Goal: Check status: Check status

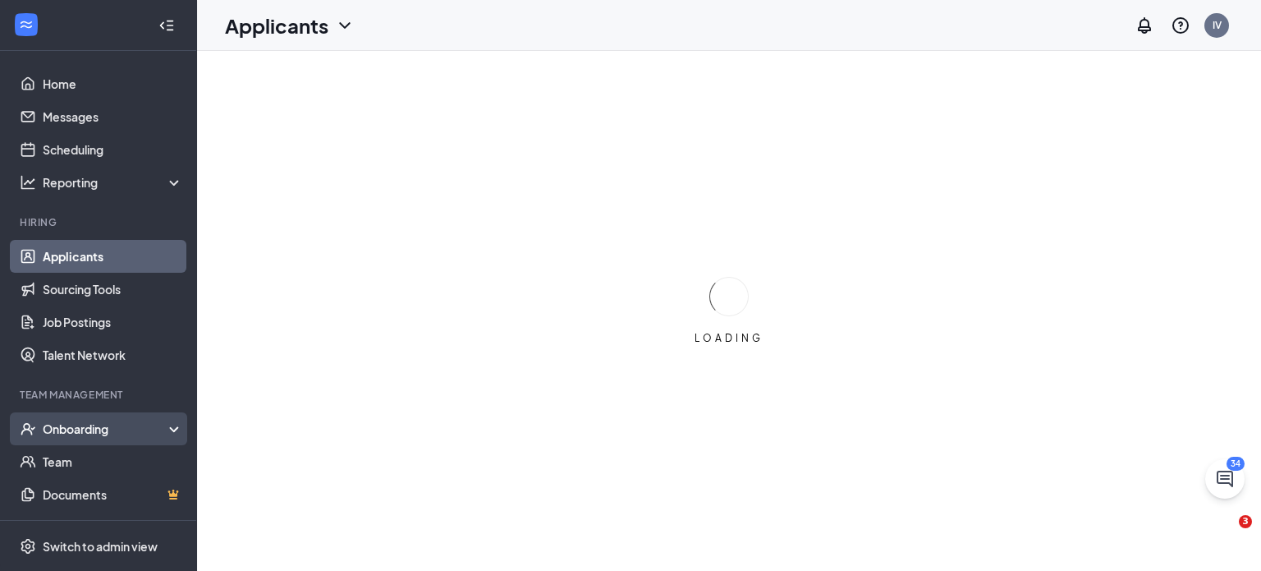
click at [171, 430] on icon at bounding box center [177, 430] width 13 height 0
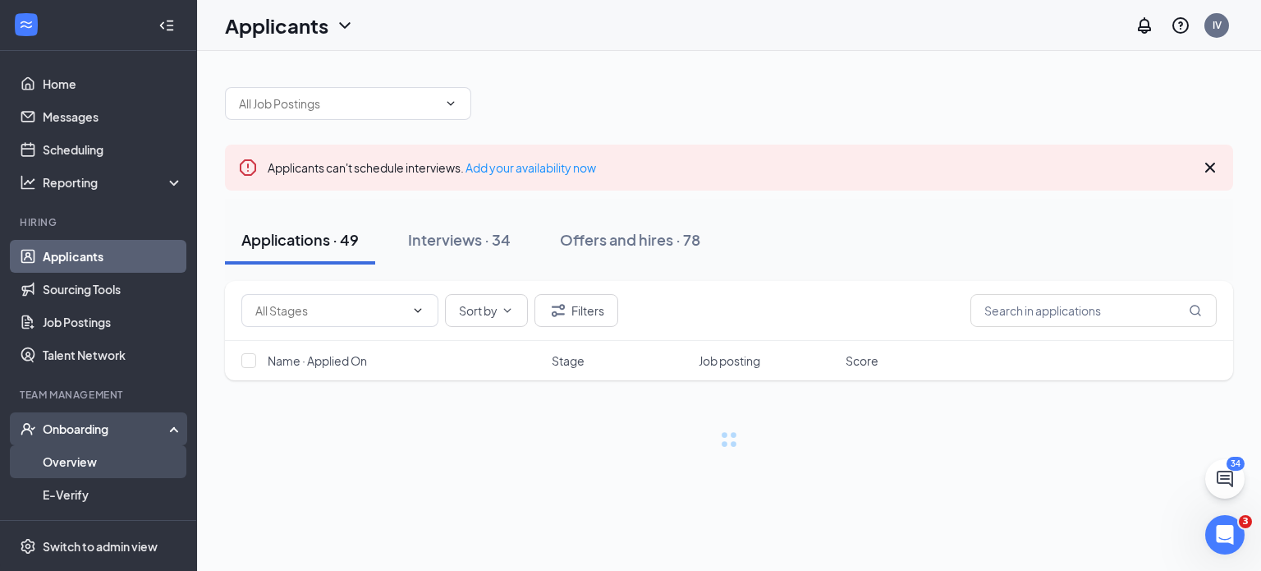
click at [141, 461] on link "Overview" at bounding box center [113, 461] width 140 height 33
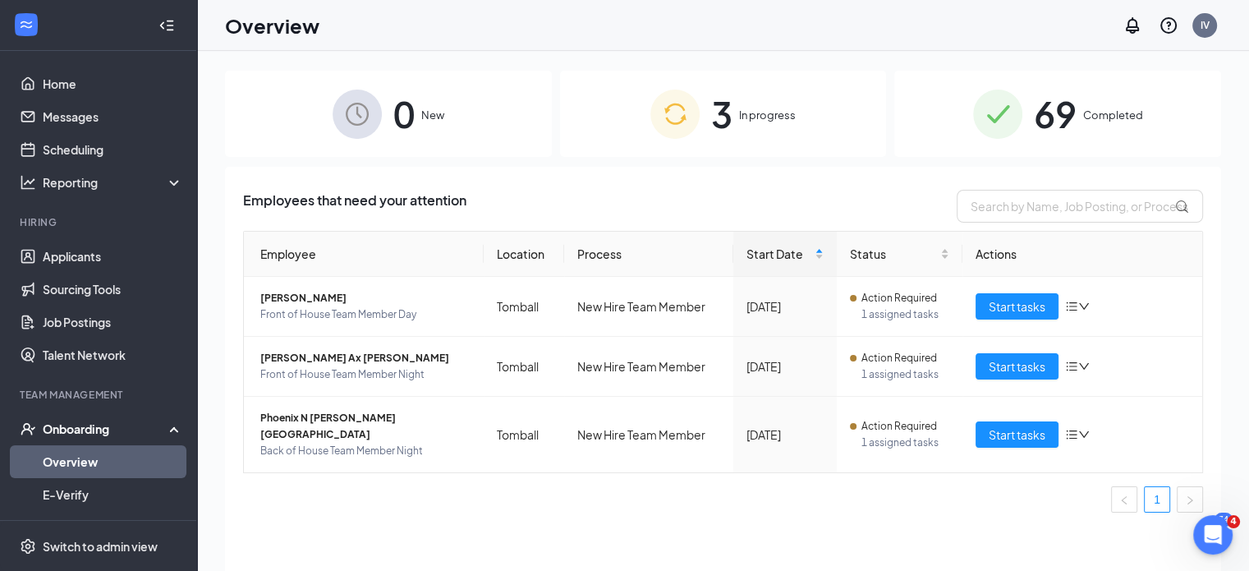
scroll to position [2, 0]
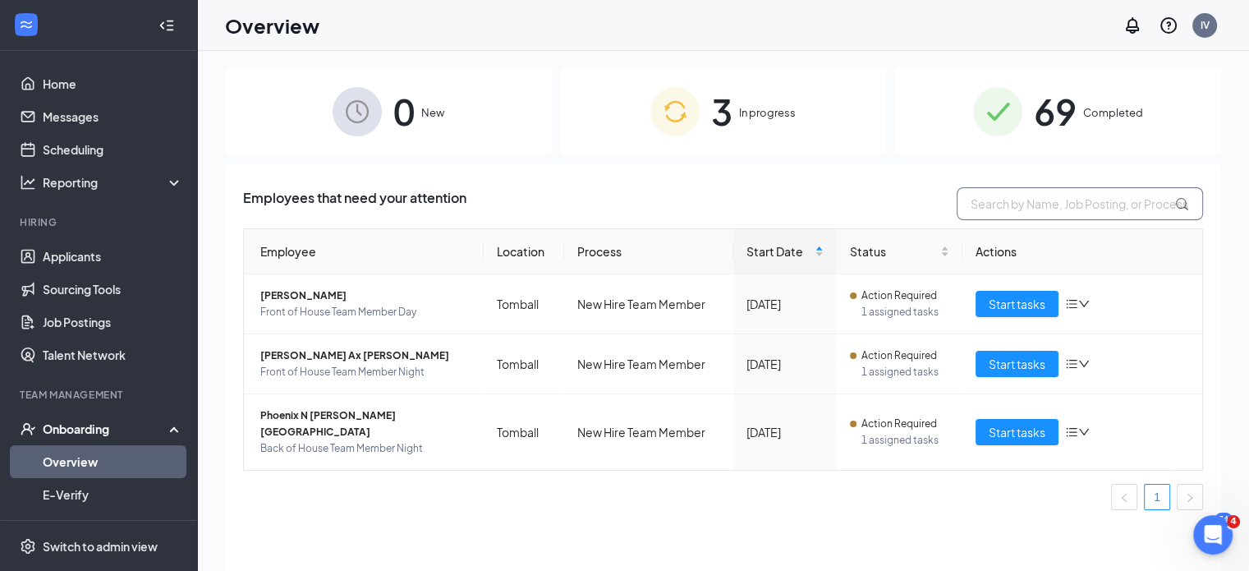
click at [1017, 206] on input "text" at bounding box center [1080, 203] width 246 height 33
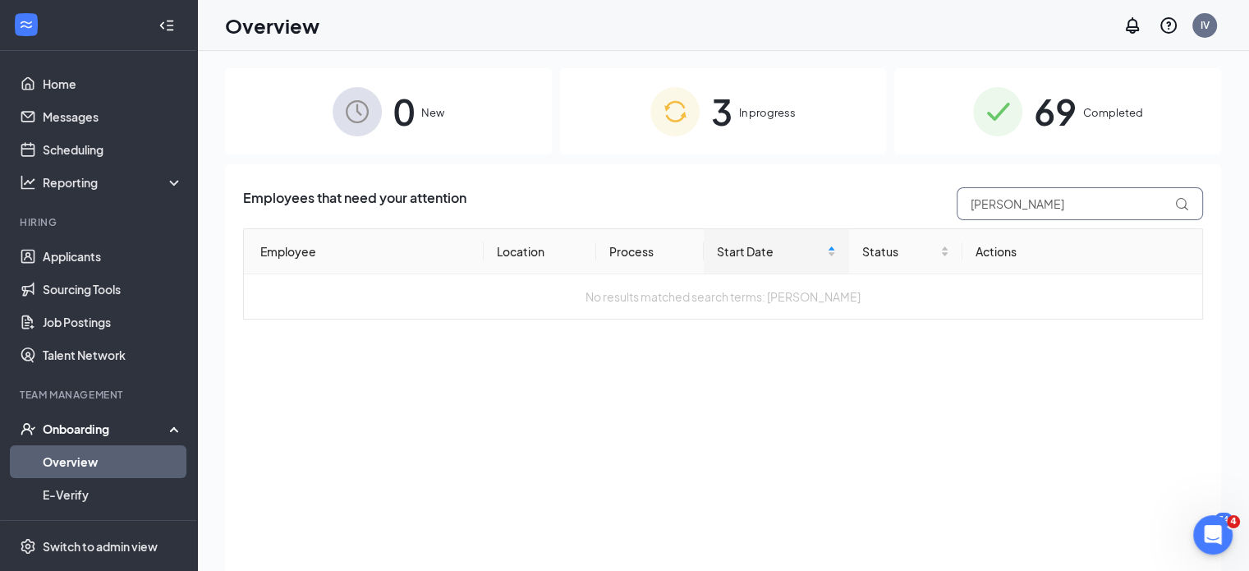
type input "[PERSON_NAME]"
click at [1093, 97] on div "69 Completed" at bounding box center [1057, 111] width 327 height 86
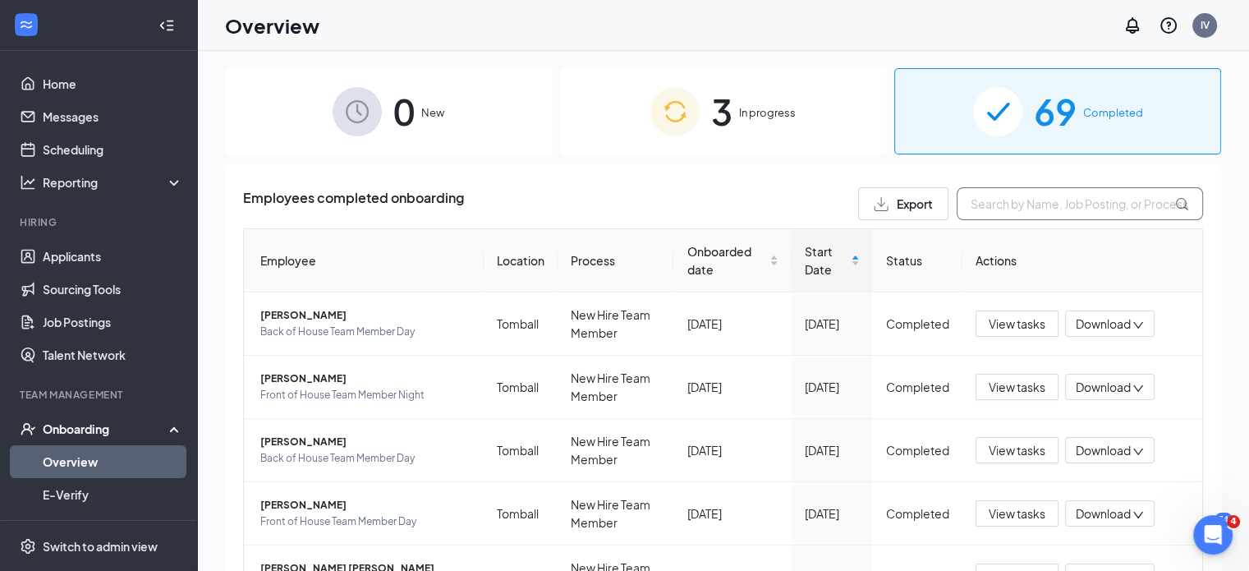
click at [972, 208] on input "text" at bounding box center [1080, 203] width 246 height 33
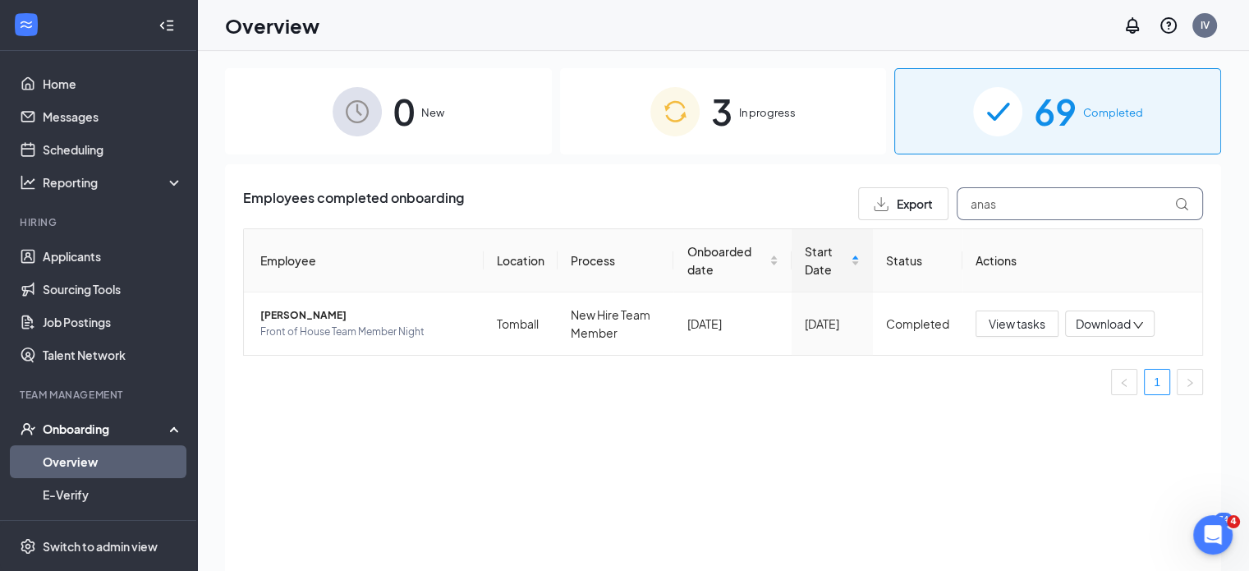
click at [1047, 208] on input "anas" at bounding box center [1080, 203] width 246 height 33
type input "a"
type input "ceci"
click at [604, 565] on div "Employees completed onboarding Export ceci Employee Location Process Onboarded …" at bounding box center [723, 386] width 996 height 445
click at [411, 531] on div "Employees completed onboarding Export ceci Employee Location Process Onboarded …" at bounding box center [723, 386] width 996 height 445
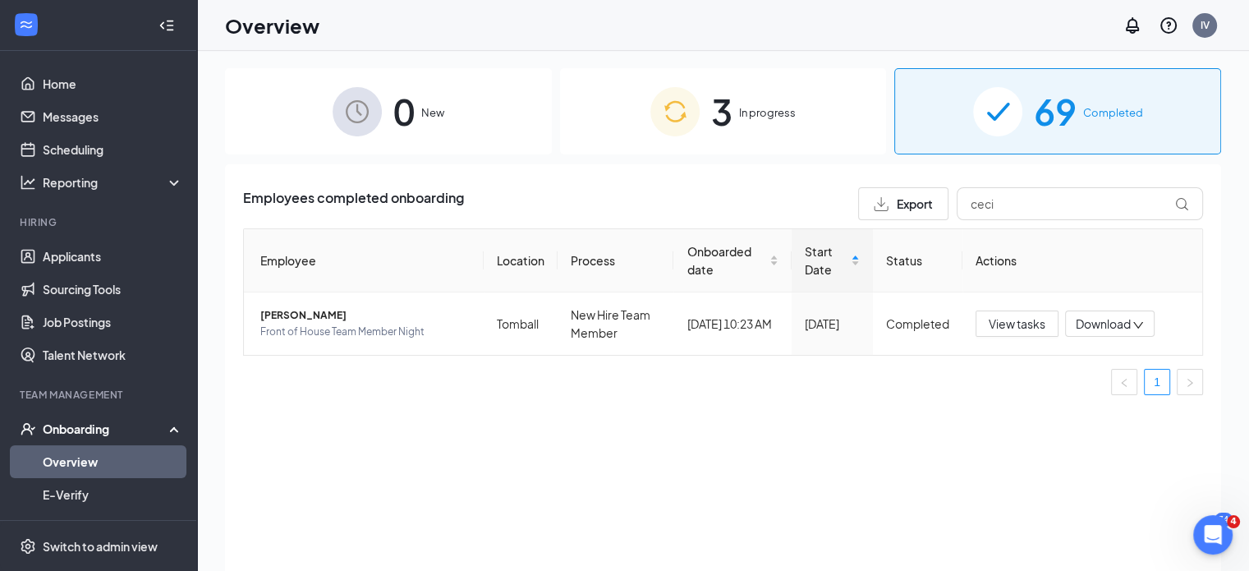
click at [411, 531] on div "Employees completed onboarding Export ceci Employee Location Process Onboarded …" at bounding box center [723, 386] width 996 height 445
